Goal: Task Accomplishment & Management: Manage account settings

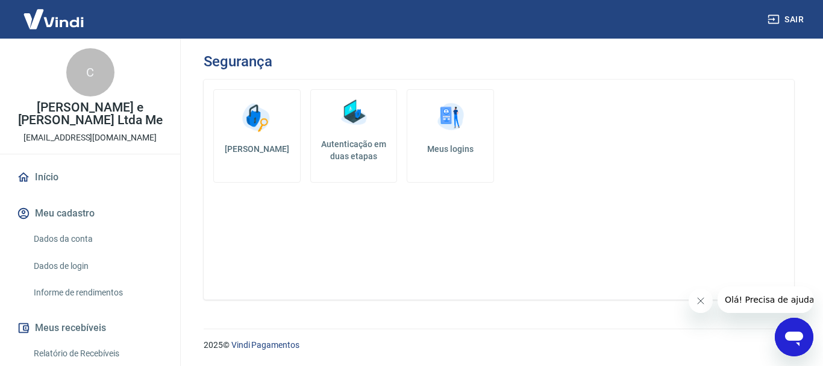
click at [701, 304] on icon "Fechar mensagem da empresa" at bounding box center [700, 301] width 10 height 10
click at [356, 112] on img at bounding box center [354, 113] width 36 height 36
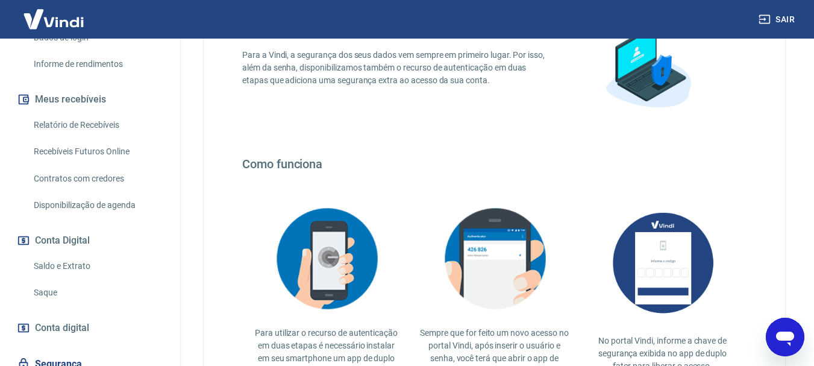
scroll to position [301, 0]
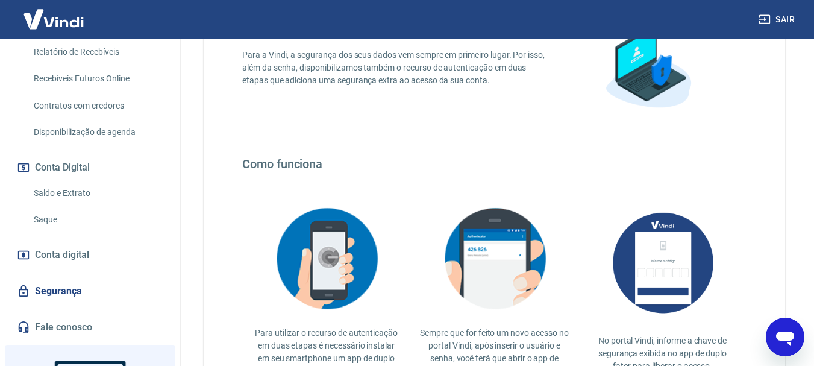
click at [67, 278] on link "Segurança" at bounding box center [89, 291] width 151 height 27
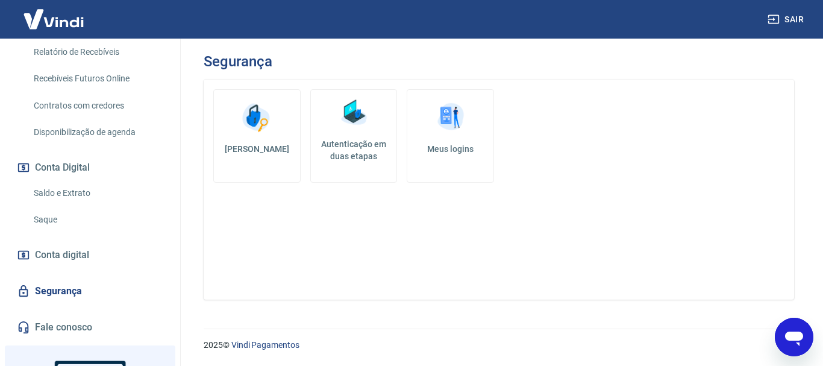
click at [458, 118] on img at bounding box center [450, 117] width 36 height 36
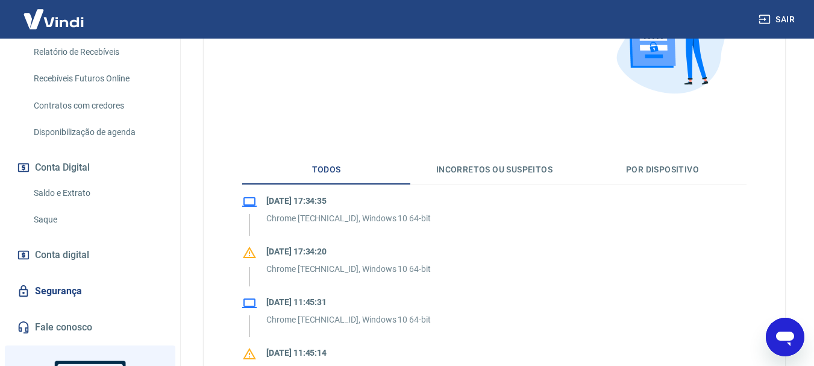
scroll to position [181, 0]
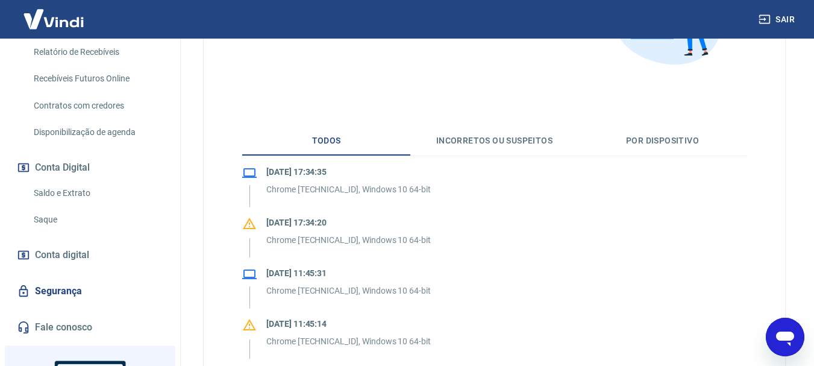
click at [496, 141] on button "Incorretos ou suspeitos" at bounding box center [494, 140] width 168 height 29
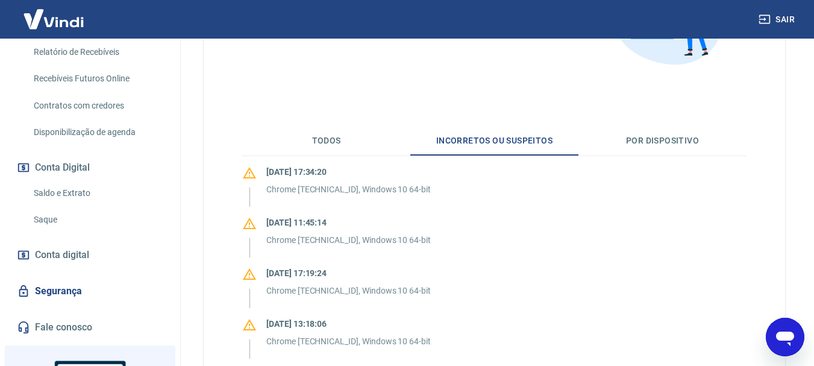
click at [650, 140] on button "Por dispositivo" at bounding box center [662, 140] width 168 height 29
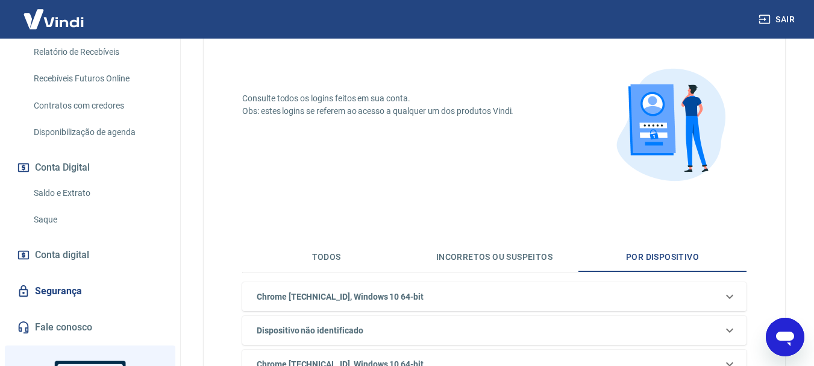
scroll to position [0, 0]
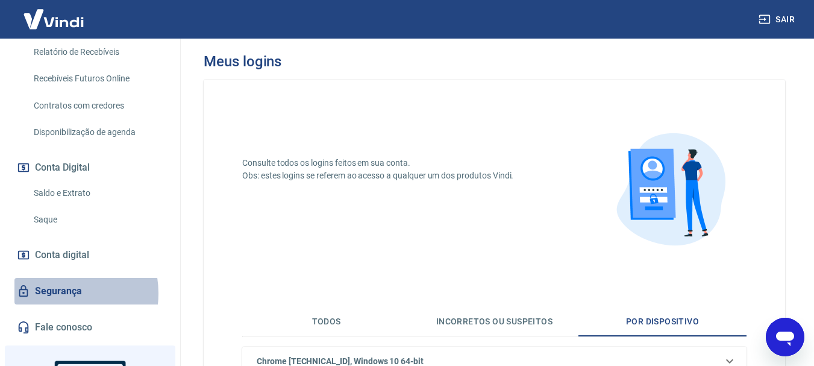
click at [61, 280] on link "Segurança" at bounding box center [89, 291] width 151 height 27
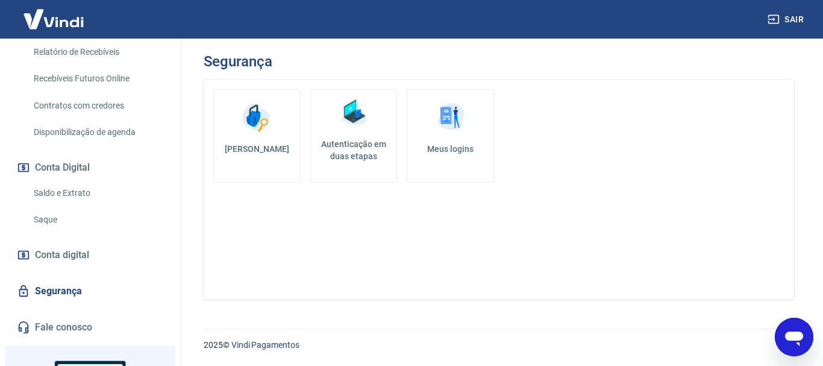
click at [366, 142] on h5 "Autenticação em duas etapas" at bounding box center [354, 150] width 76 height 24
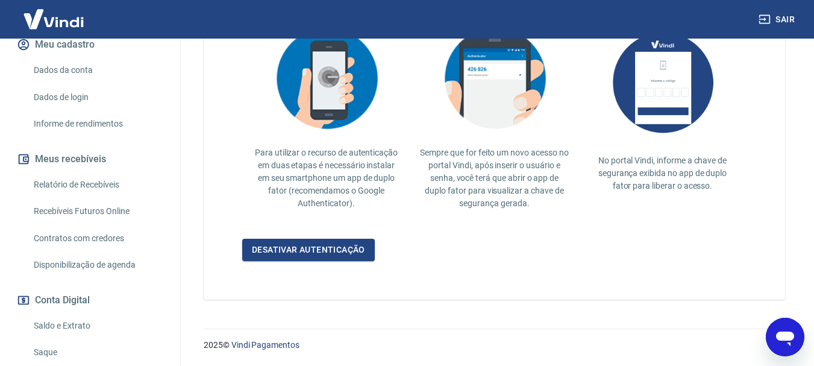
scroll to position [168, 0]
